Goal: Check status: Check status

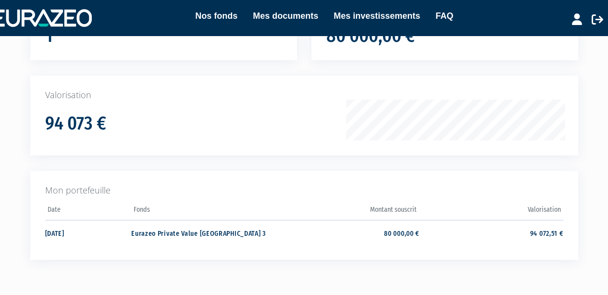
scroll to position [106, 0]
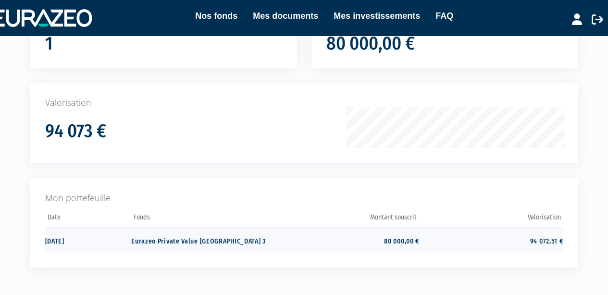
click at [200, 242] on td "Eurazeo Private Value [GEOGRAPHIC_DATA] 3" at bounding box center [203, 239] width 144 height 25
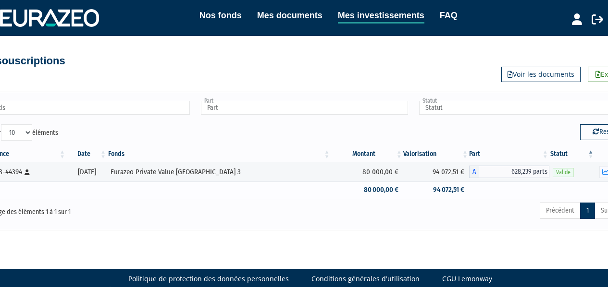
scroll to position [2, 0]
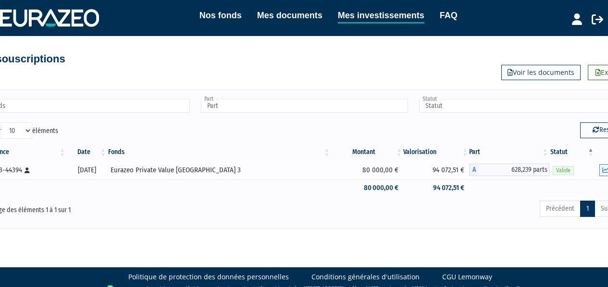
click at [606, 168] on icon "button" at bounding box center [605, 170] width 6 height 6
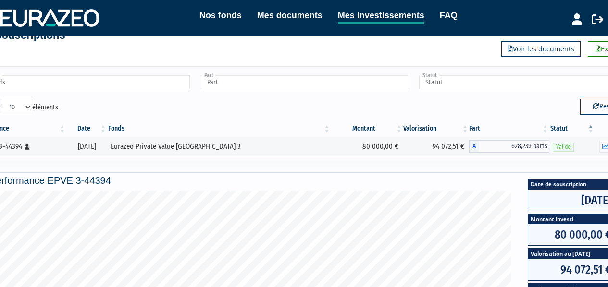
scroll to position [11, 0]
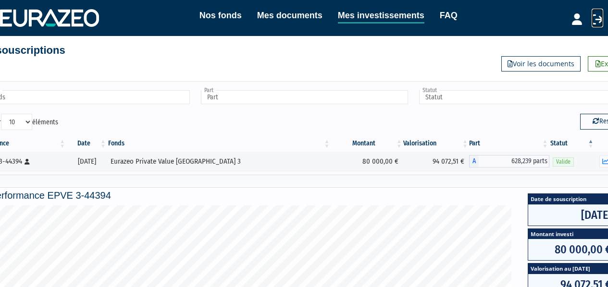
click at [600, 22] on icon at bounding box center [598, 19] width 12 height 12
